Goal: Information Seeking & Learning: Find specific fact

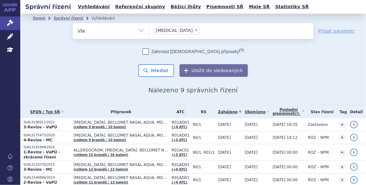
click at [194, 30] on span "×" at bounding box center [196, 30] width 4 height 4
click at [149, 30] on select "avamys" at bounding box center [149, 31] width 0 height 16
select select
type input "SUKLS44314/2022"
select select "SUKLS44314/2022"
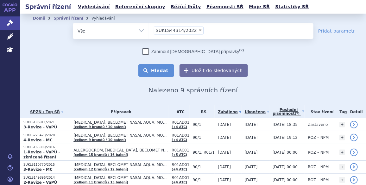
click at [155, 67] on button "Hledat" at bounding box center [156, 70] width 36 height 13
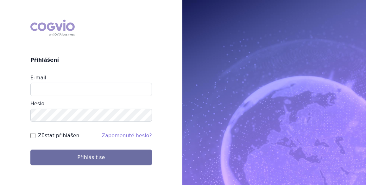
click at [61, 87] on input "E-mail" at bounding box center [91, 89] width 122 height 13
type input "jan.j.krivsky@gsk.com"
click at [34, 134] on input "Zůstat přihlášen" at bounding box center [32, 135] width 5 height 5
checkbox input "true"
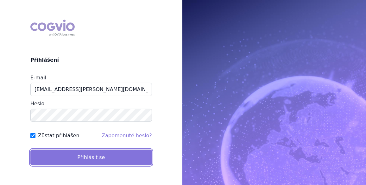
drag, startPoint x: 87, startPoint y: 154, endPoint x: 91, endPoint y: 152, distance: 4.2
click at [88, 154] on button "Přihlásit se" at bounding box center [91, 158] width 122 height 16
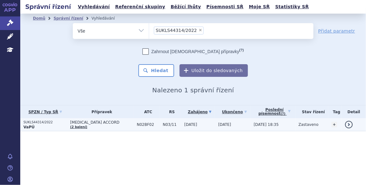
click at [94, 122] on span "[MEDICAL_DATA] ACCORD" at bounding box center [102, 122] width 64 height 4
